Goal: Information Seeking & Learning: Learn about a topic

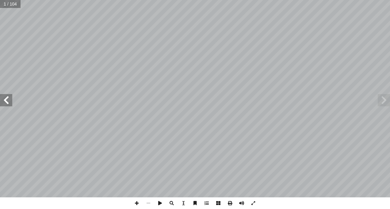
click at [7, 103] on span at bounding box center [6, 100] width 12 height 12
click at [7, 97] on span at bounding box center [6, 100] width 12 height 12
click at [7, 98] on span at bounding box center [6, 100] width 12 height 12
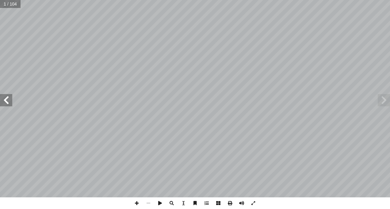
click at [7, 98] on span at bounding box center [6, 100] width 12 height 12
click at [7, 99] on span at bounding box center [6, 100] width 12 height 12
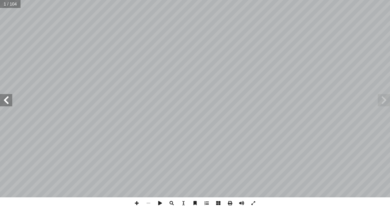
click at [7, 100] on span at bounding box center [6, 100] width 12 height 12
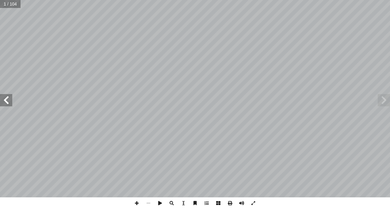
click at [7, 100] on span at bounding box center [6, 100] width 12 height 12
click at [7, 102] on span at bounding box center [6, 100] width 12 height 12
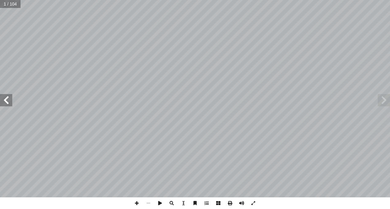
click at [7, 102] on span at bounding box center [6, 100] width 12 height 12
click at [8, 101] on span at bounding box center [6, 100] width 12 height 12
click at [9, 100] on span at bounding box center [6, 100] width 12 height 12
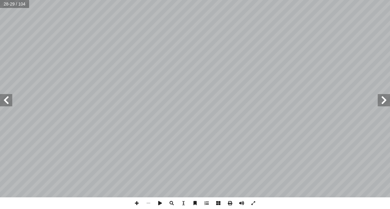
click at [9, 100] on span at bounding box center [6, 100] width 12 height 12
click at [10, 100] on span at bounding box center [6, 100] width 12 height 12
click at [0, 40] on html "الصفحة الرئيسية الصف الأول الصف الثاني الصف الثالث الصف الرابع الصف الخامس الصف…" at bounding box center [195, 20] width 390 height 40
click at [3, 97] on span at bounding box center [6, 100] width 12 height 12
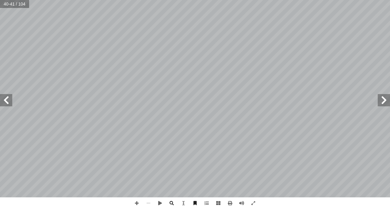
click at [6, 100] on span at bounding box center [6, 100] width 12 height 12
click at [386, 96] on span at bounding box center [383, 100] width 12 height 12
click at [387, 98] on span at bounding box center [383, 100] width 12 height 12
click at [3, 101] on span at bounding box center [6, 100] width 12 height 12
click at [389, 40] on html "الصفحة الرئيسية الصف الأول الصف الثاني الصف الثالث الصف الرابع الصف الخامس الصف…" at bounding box center [195, 20] width 390 height 40
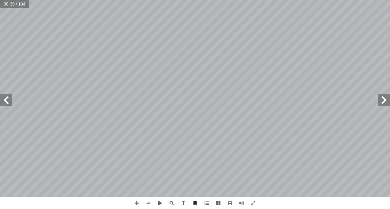
click at [5, 99] on span at bounding box center [6, 100] width 12 height 12
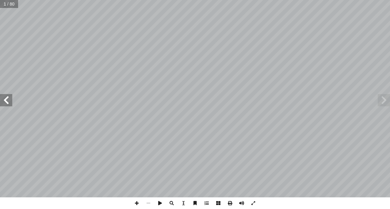
click at [5, 99] on span at bounding box center [6, 100] width 12 height 12
click at [7, 100] on span at bounding box center [6, 100] width 12 height 12
click at [7, 99] on span at bounding box center [6, 100] width 12 height 12
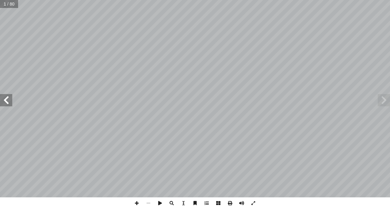
click at [7, 99] on span at bounding box center [6, 100] width 12 height 12
click at [7, 98] on span at bounding box center [6, 100] width 12 height 12
click at [7, 96] on span at bounding box center [6, 100] width 12 height 12
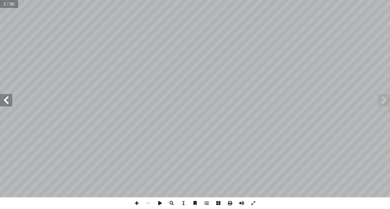
click at [7, 96] on span at bounding box center [6, 100] width 12 height 12
click at [8, 96] on span at bounding box center [6, 100] width 12 height 12
click at [5, 100] on span at bounding box center [6, 100] width 12 height 12
drag, startPoint x: 253, startPoint y: 197, endPoint x: 385, endPoint y: 97, distance: 165.4
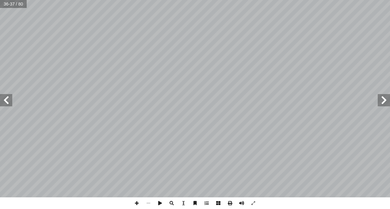
click at [385, 97] on span at bounding box center [383, 100] width 12 height 12
click at [6, 98] on span at bounding box center [6, 100] width 12 height 12
click at [0, 40] on html "الصفحة الرئيسية الصف الأول الصف الثاني الصف الثالث الصف الرابع الصف الخامس الصف…" at bounding box center [195, 20] width 390 height 40
click at [9, 98] on span at bounding box center [6, 100] width 12 height 12
click at [136, 201] on span at bounding box center [137, 203] width 12 height 12
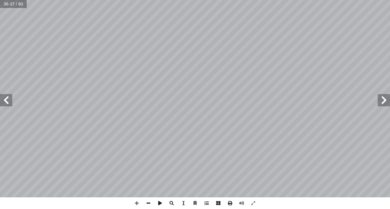
click at [4, 98] on span at bounding box center [6, 100] width 12 height 12
click at [7, 98] on span at bounding box center [6, 100] width 12 height 12
drag, startPoint x: 11, startPoint y: 100, endPoint x: 7, endPoint y: 100, distance: 4.6
click at [7, 100] on span at bounding box center [6, 100] width 12 height 12
click at [383, 101] on span at bounding box center [383, 100] width 12 height 12
